Goal: Check status

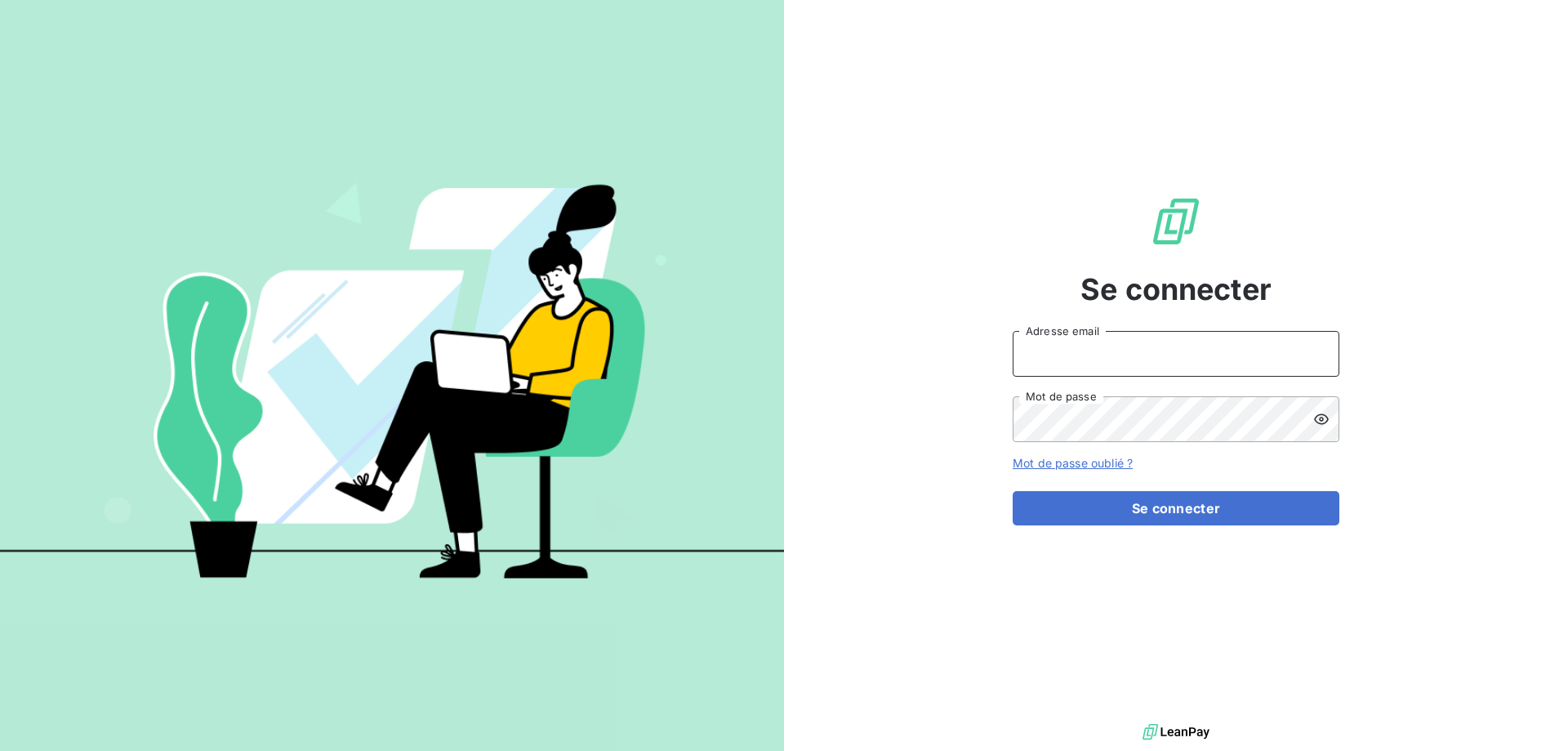
click at [1118, 363] on input "Adresse email" at bounding box center [1176, 354] width 326 height 46
type input "[EMAIL_ADDRESS][DOMAIN_NAME]"
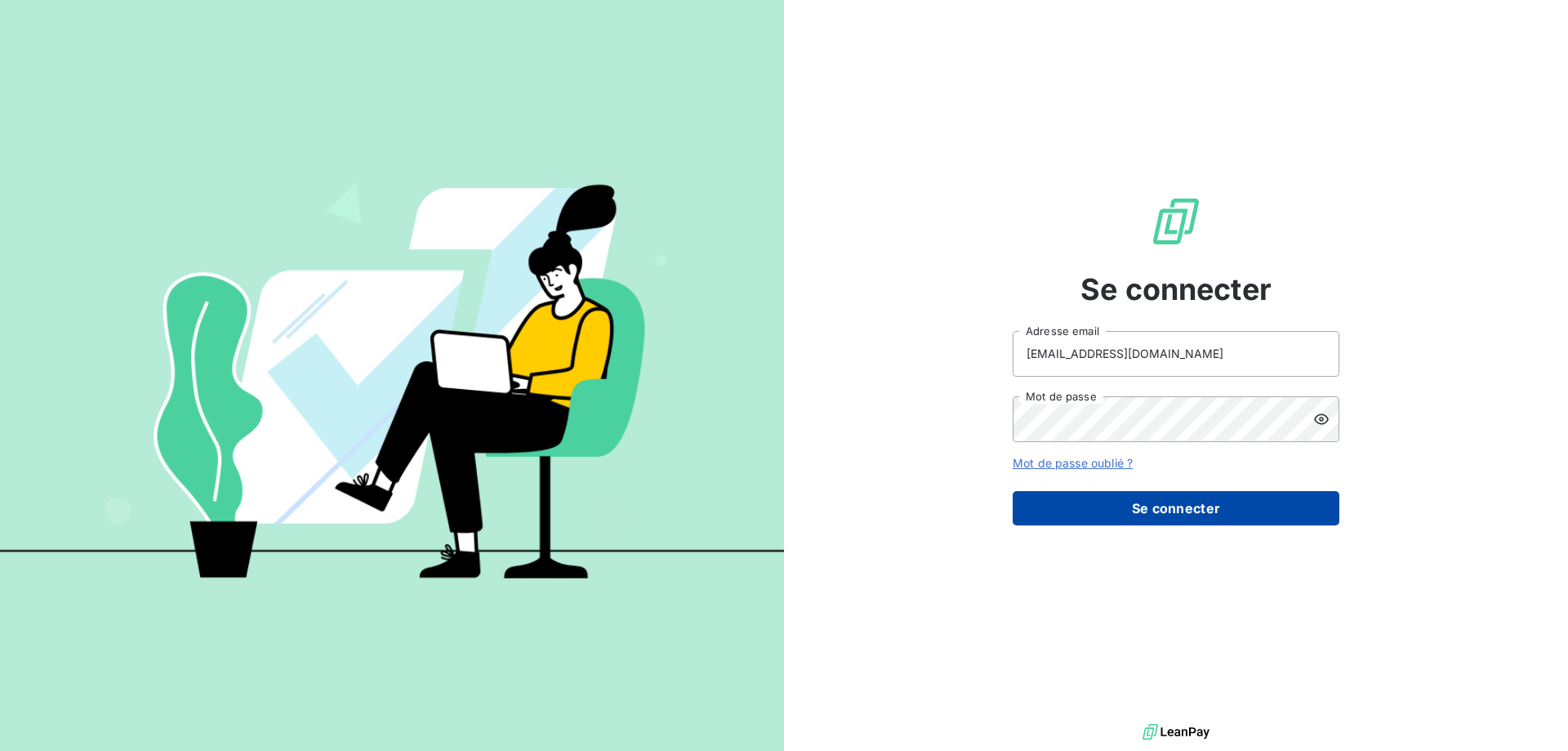
click at [1143, 500] on button "Se connecter" at bounding box center [1176, 508] width 326 height 34
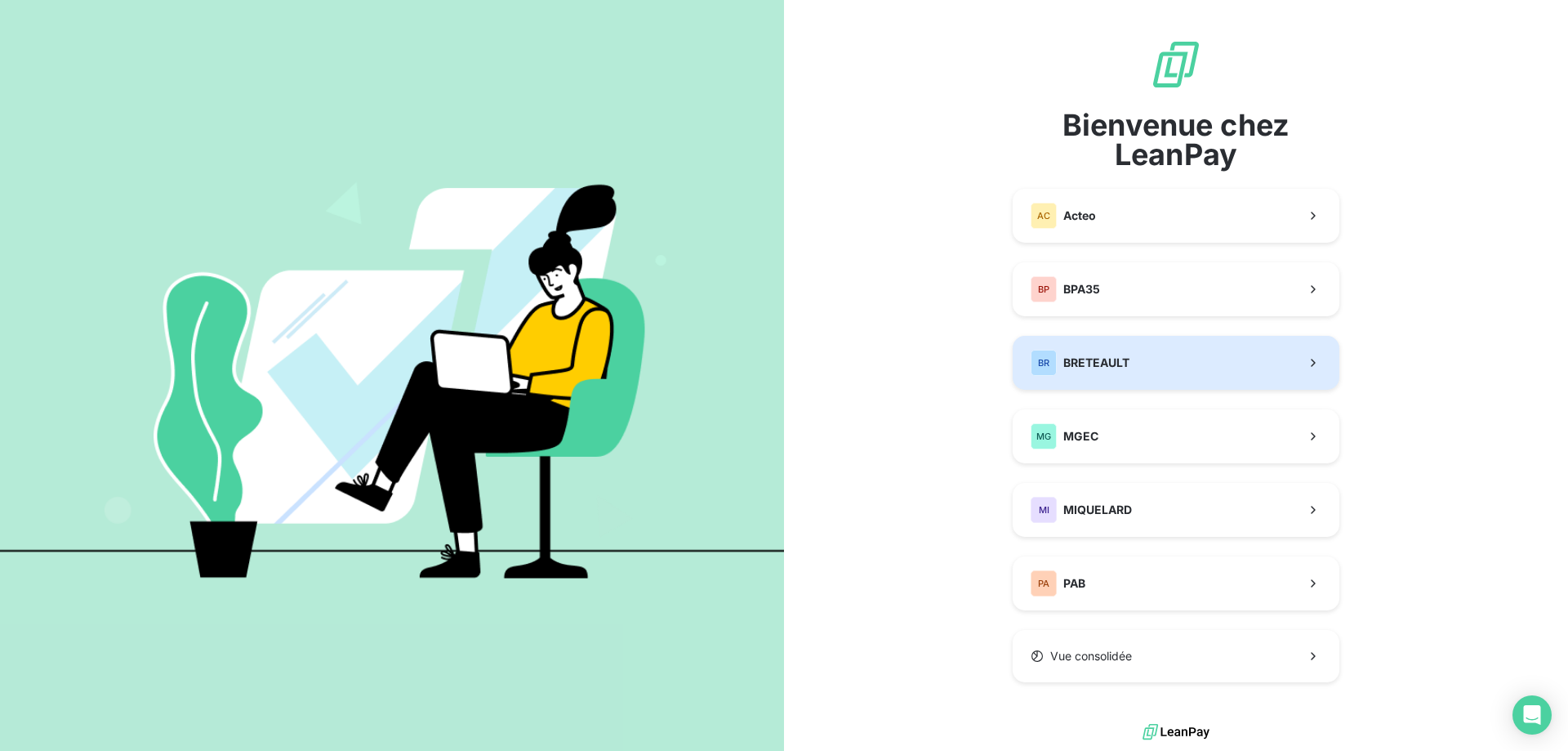
click at [1125, 363] on span "BRETEAULT" at bounding box center [1097, 362] width 66 height 16
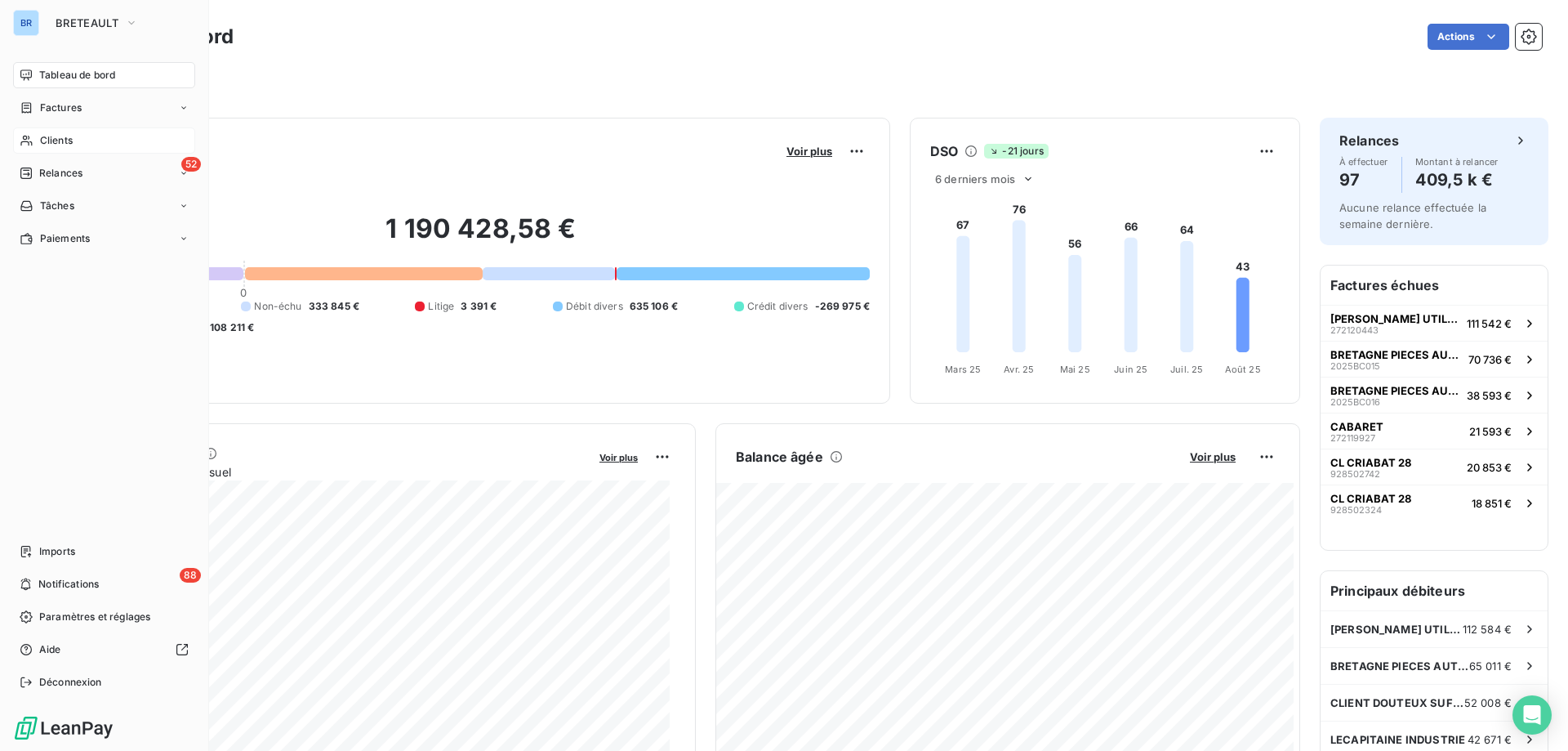
click at [73, 137] on div "Clients" at bounding box center [104, 140] width 182 height 26
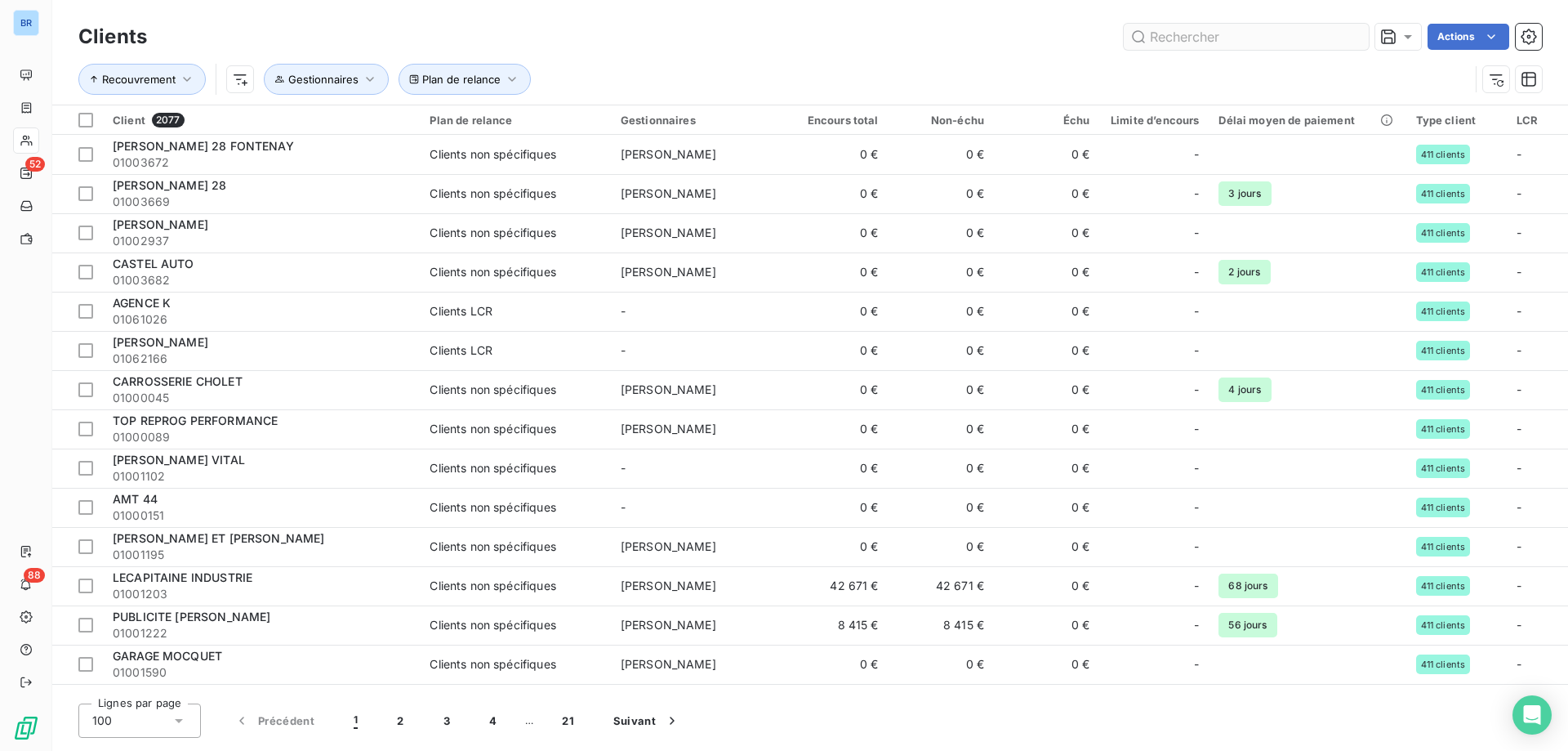
click at [1219, 28] on input "text" at bounding box center [1246, 37] width 245 height 26
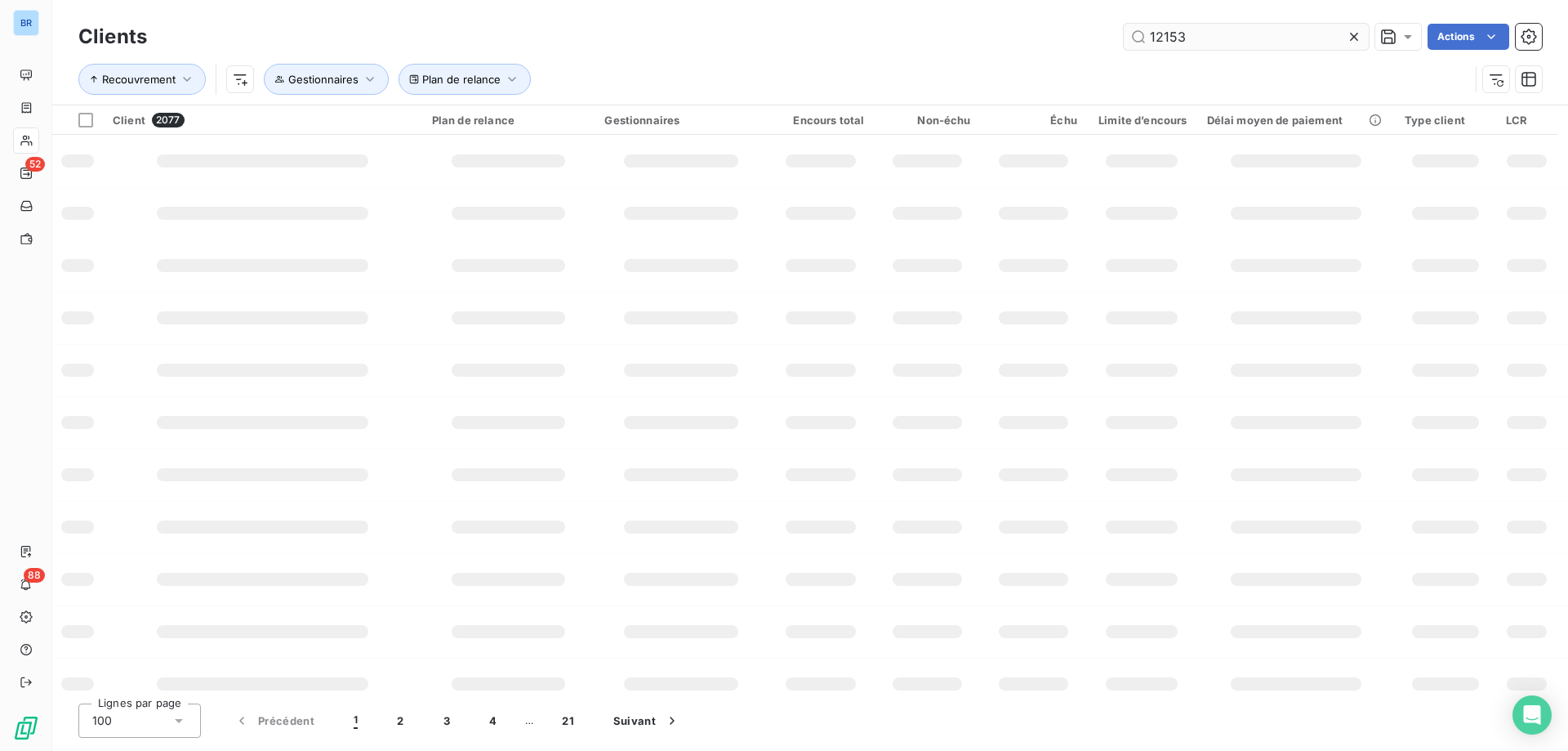
type input "12153"
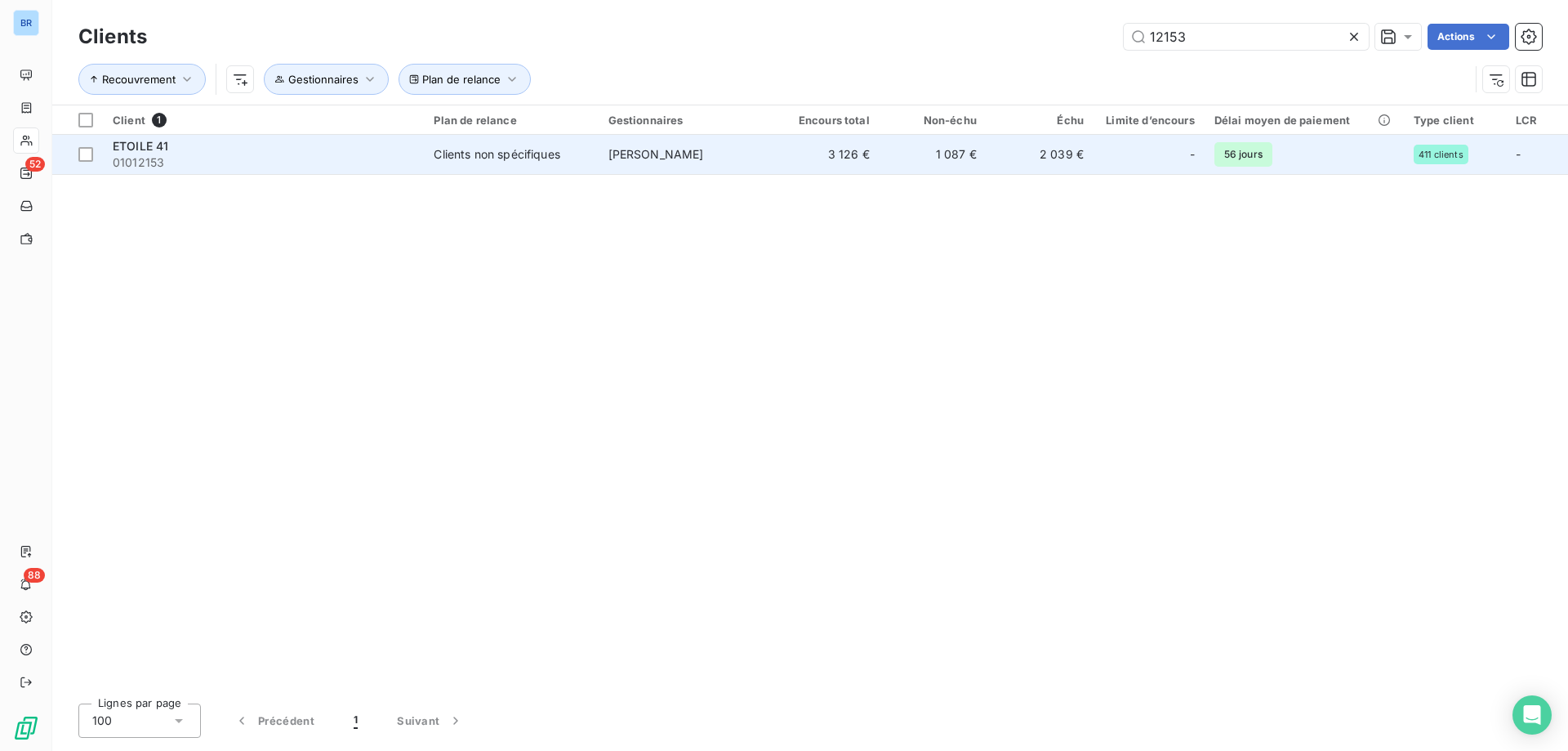
click at [995, 150] on td "2 039 €" at bounding box center [1040, 154] width 107 height 40
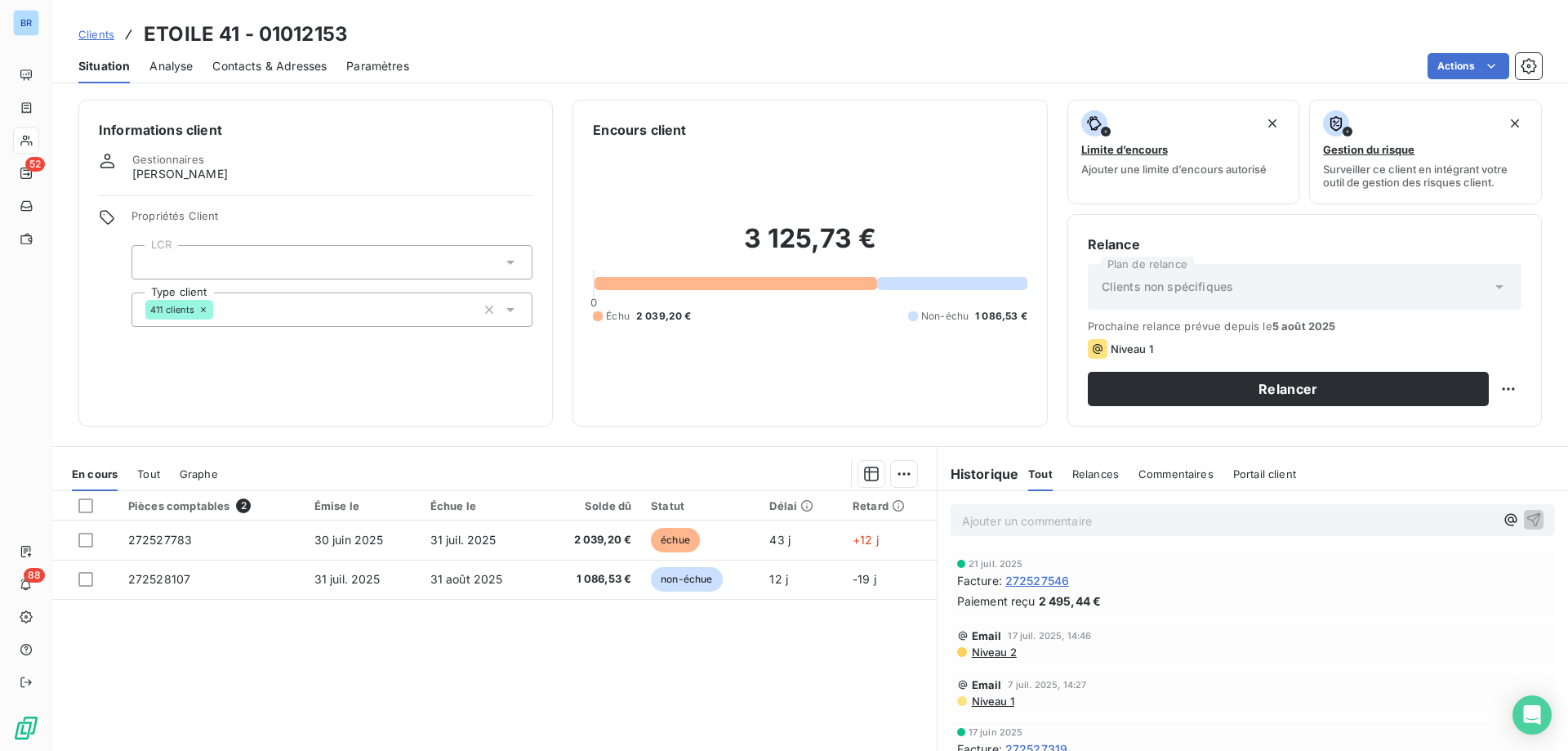
click at [1178, 472] on span "Commentaires" at bounding box center [1176, 474] width 75 height 13
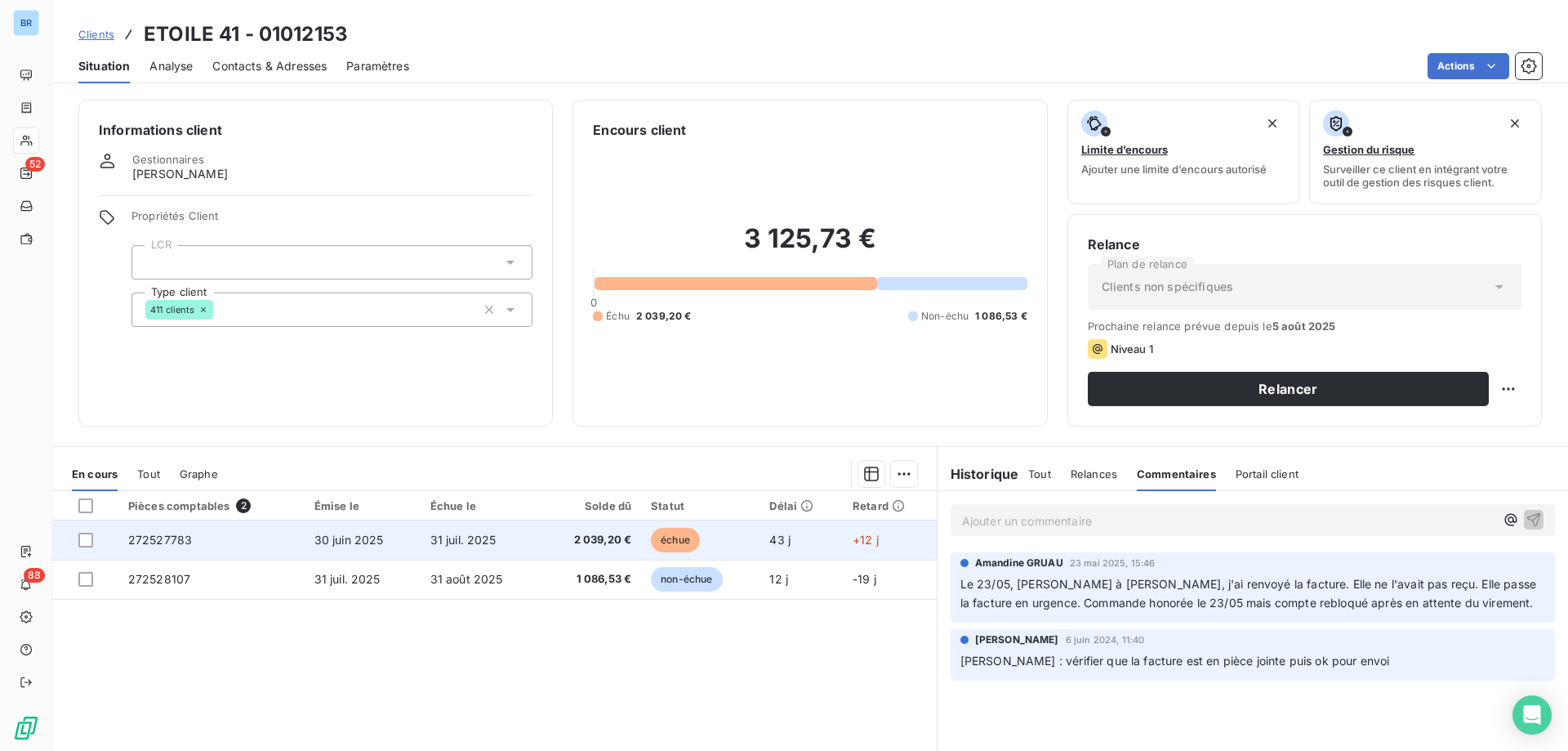
click at [475, 537] on span "31 juil. 2025" at bounding box center [464, 539] width 66 height 14
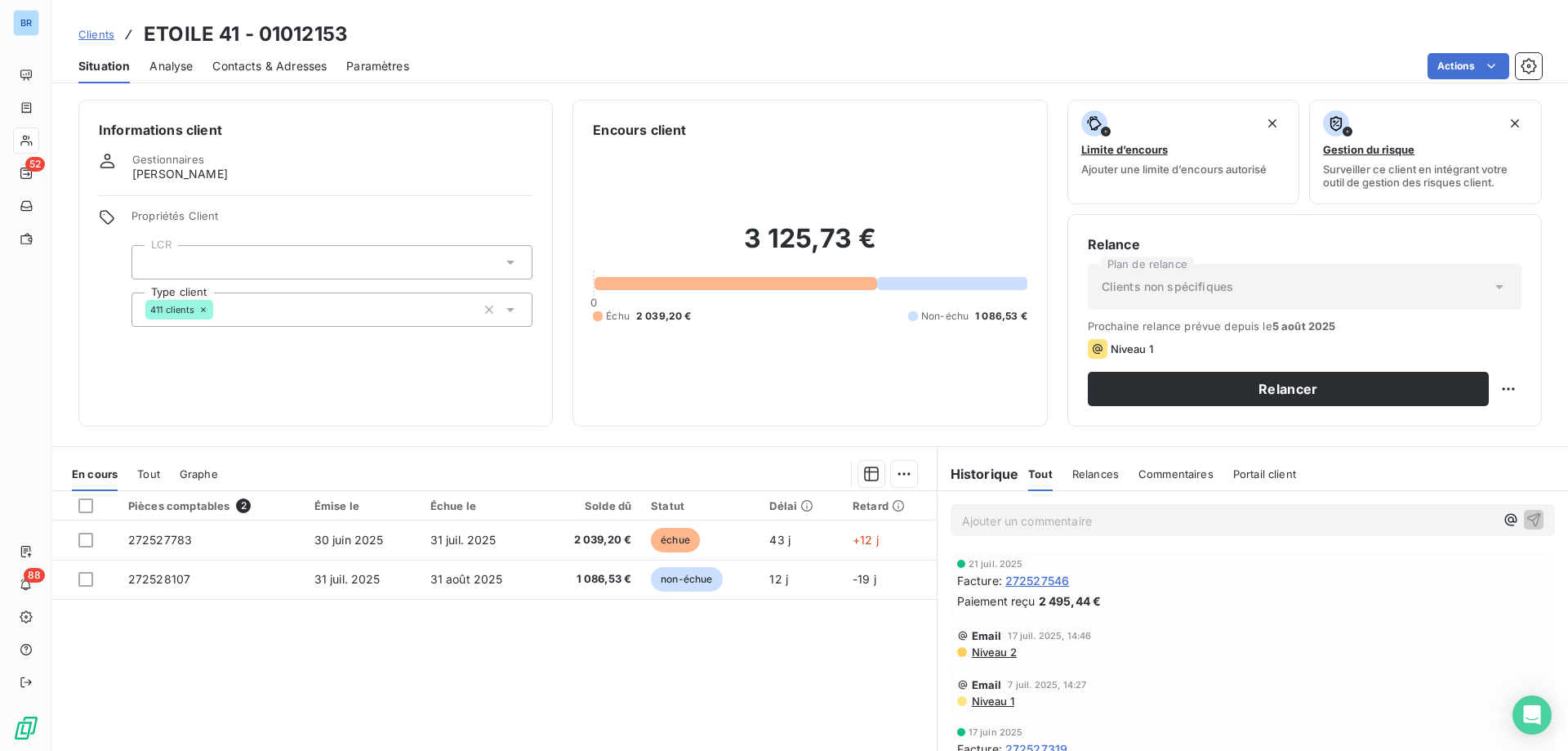
click at [1166, 464] on div "Commentaires" at bounding box center [1176, 473] width 75 height 34
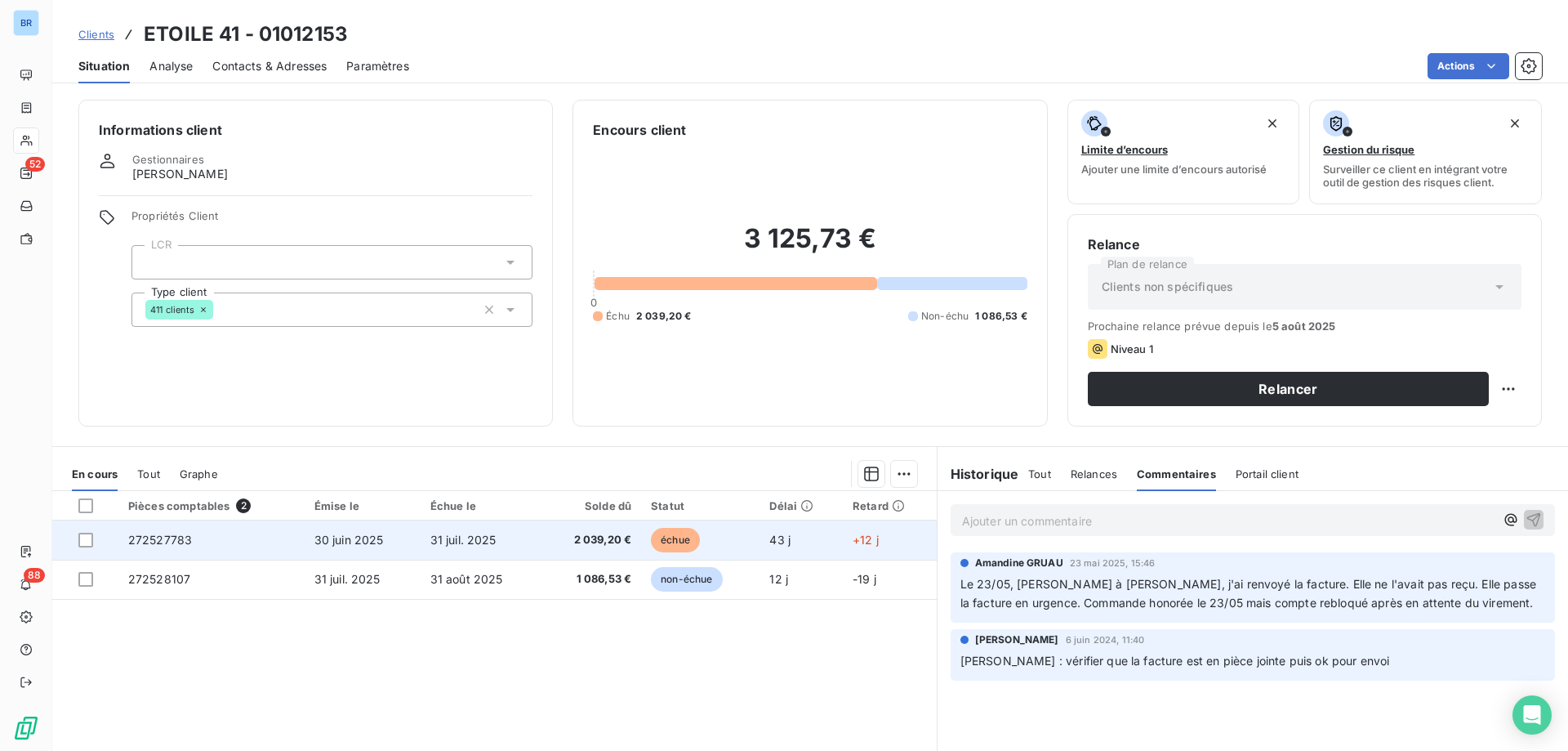
click at [385, 540] on td "30 juin 2025" at bounding box center [362, 540] width 116 height 40
